Goal: Answer question/provide support: Share knowledge or assist other users

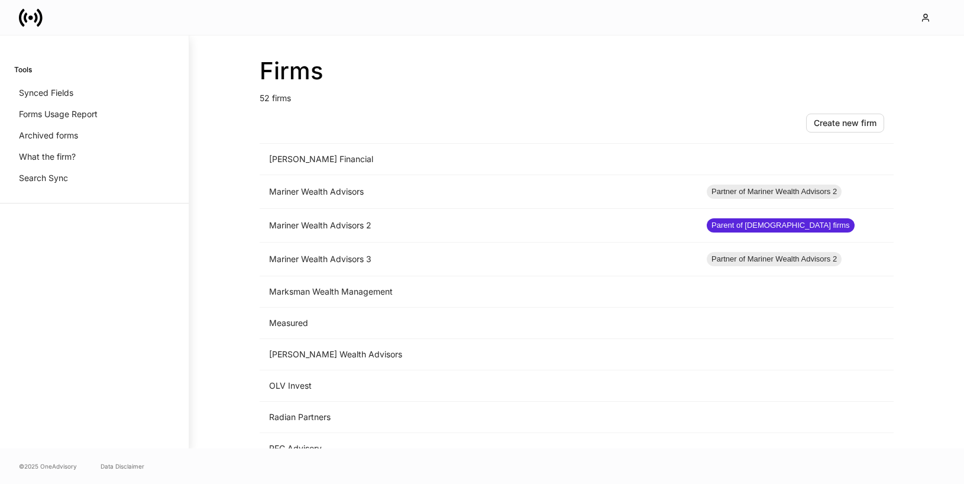
scroll to position [1009, 0]
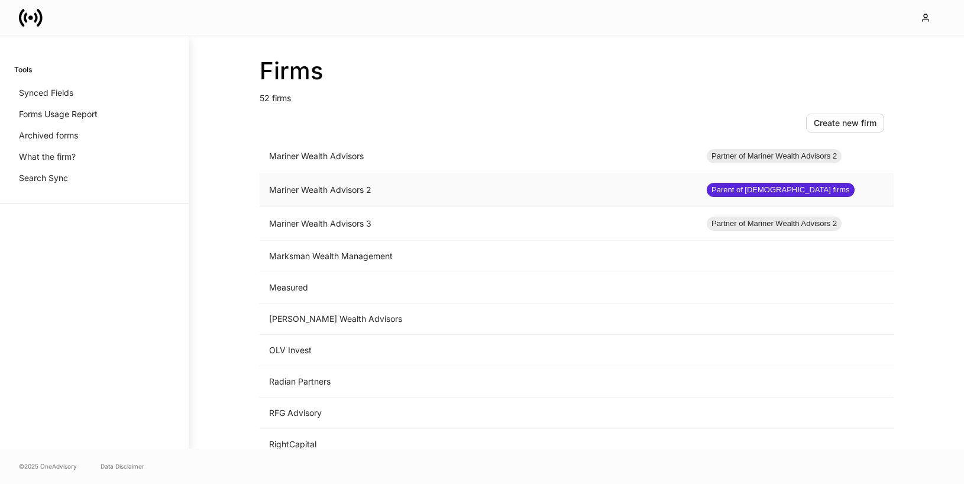
click at [379, 188] on td "Mariner Wealth Advisors 2" at bounding box center [478, 190] width 437 height 34
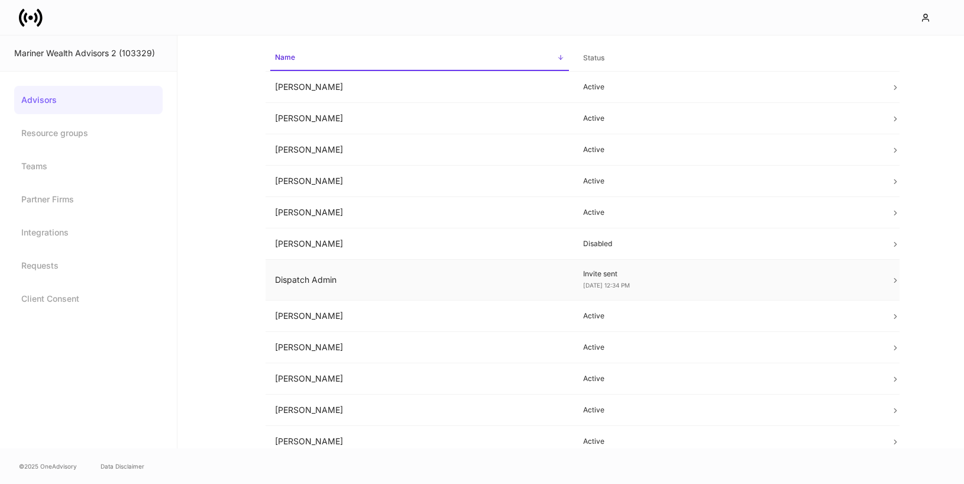
scroll to position [248, 0]
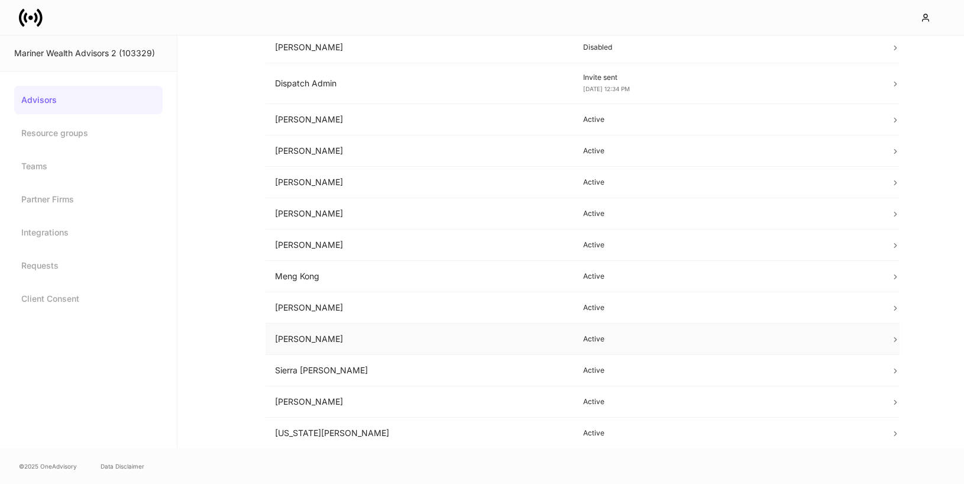
click at [562, 330] on td "[PERSON_NAME]" at bounding box center [419, 338] width 308 height 31
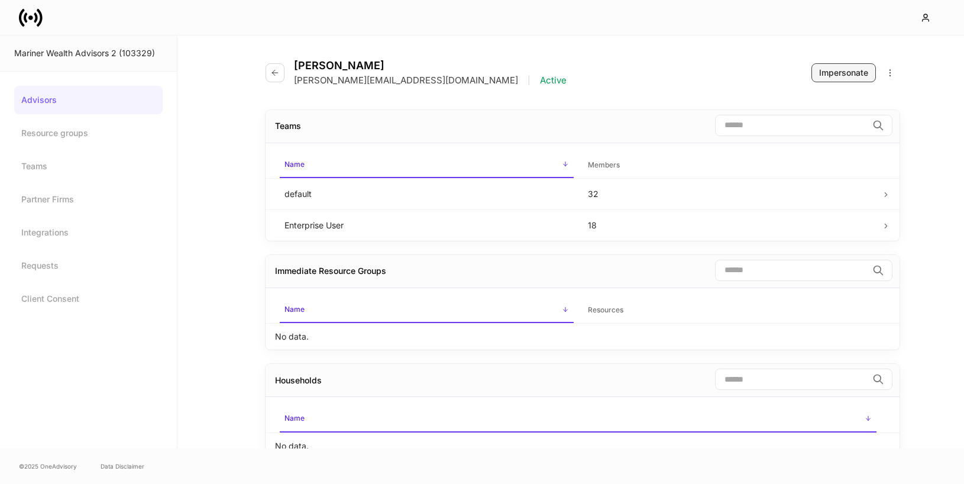
click at [838, 66] on button "Impersonate" at bounding box center [843, 72] width 64 height 19
click at [37, 15] on icon at bounding box center [31, 18] width 24 height 24
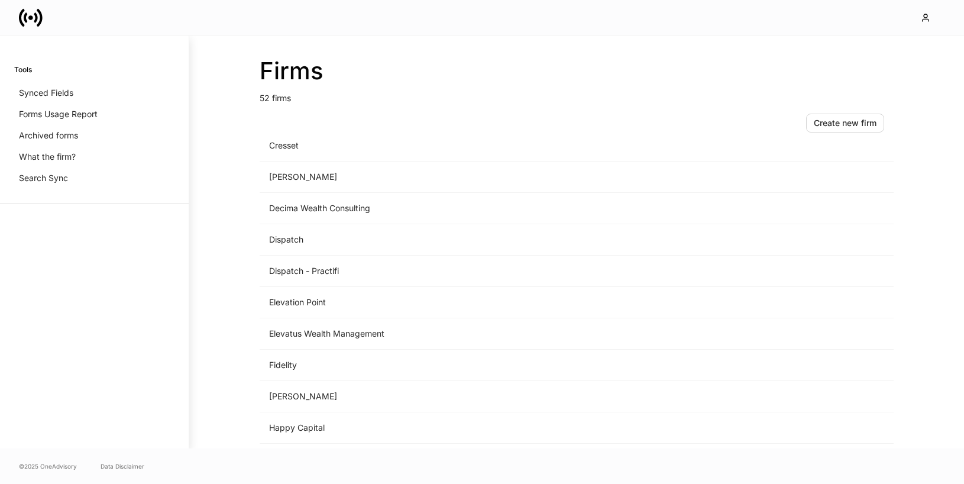
scroll to position [1365, 0]
